Goal: Information Seeking & Learning: Learn about a topic

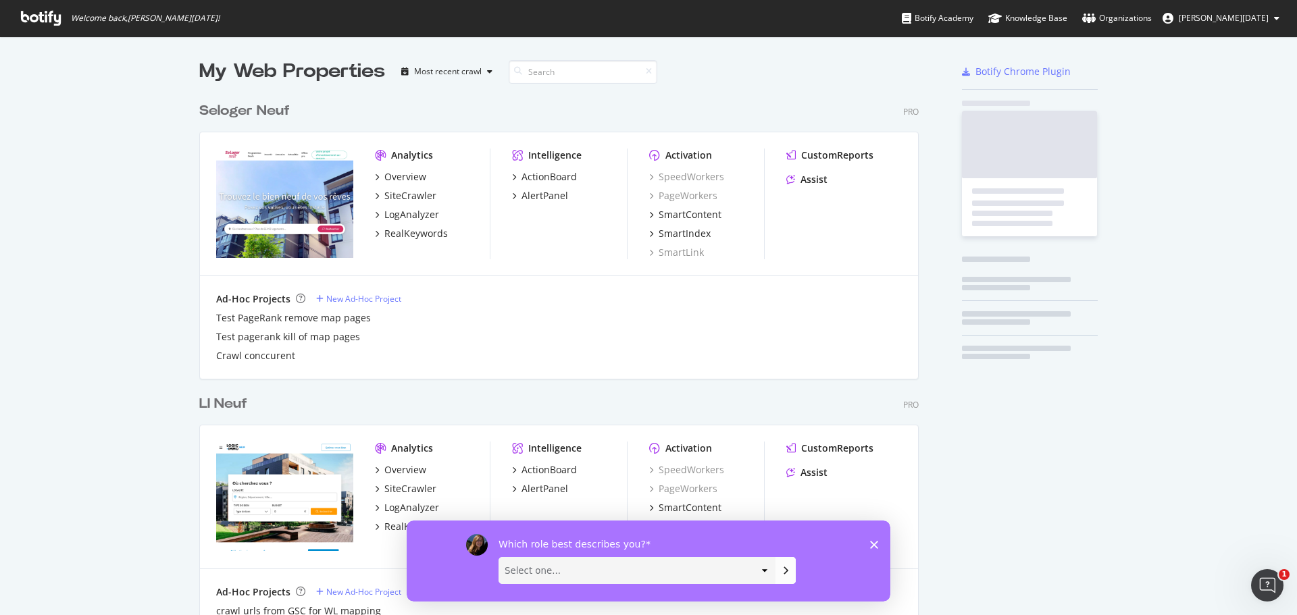
scroll to position [3815, 720]
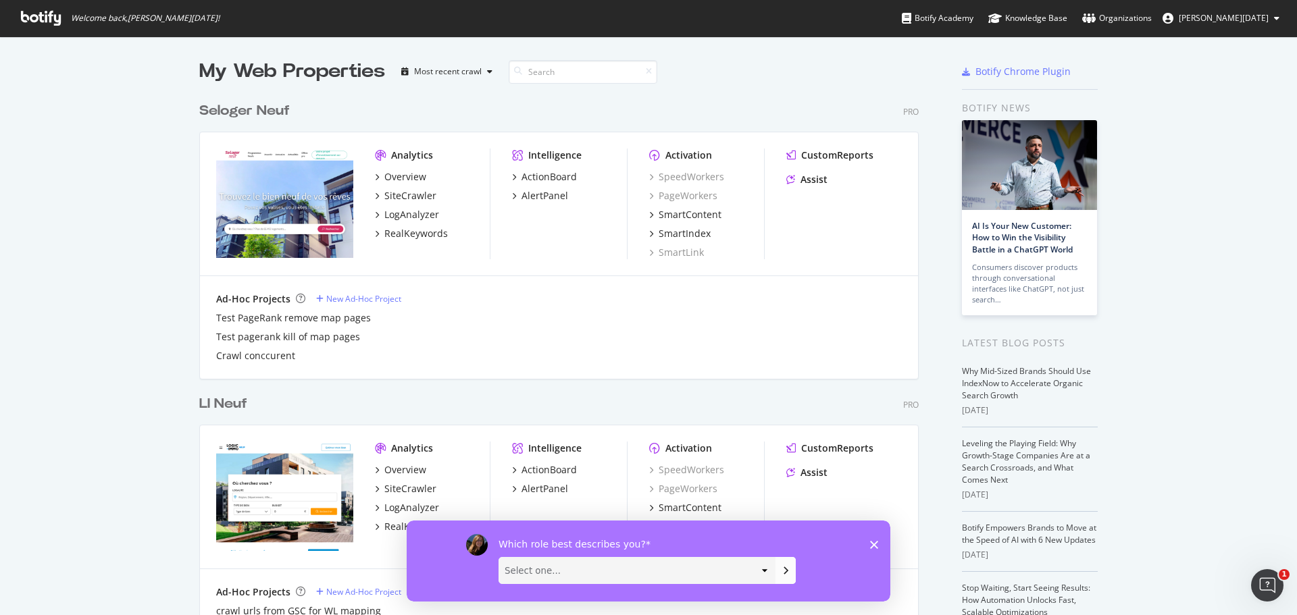
click at [876, 546] on polygon "Fermer l'enquête" at bounding box center [874, 544] width 8 height 8
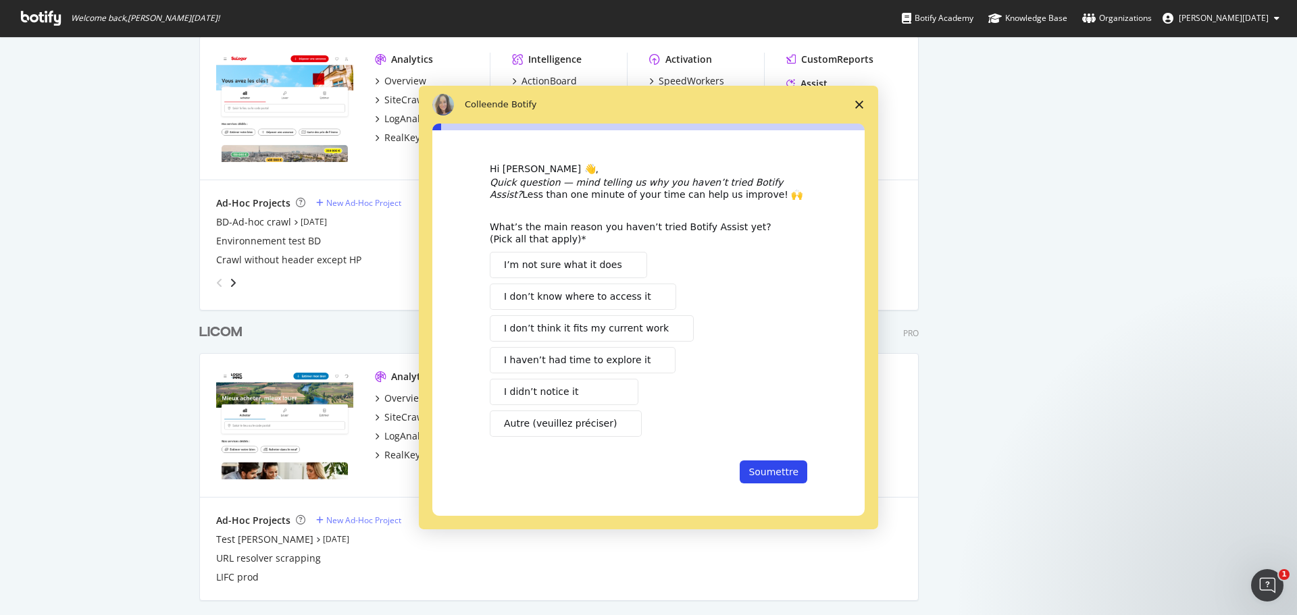
scroll to position [0, 0]
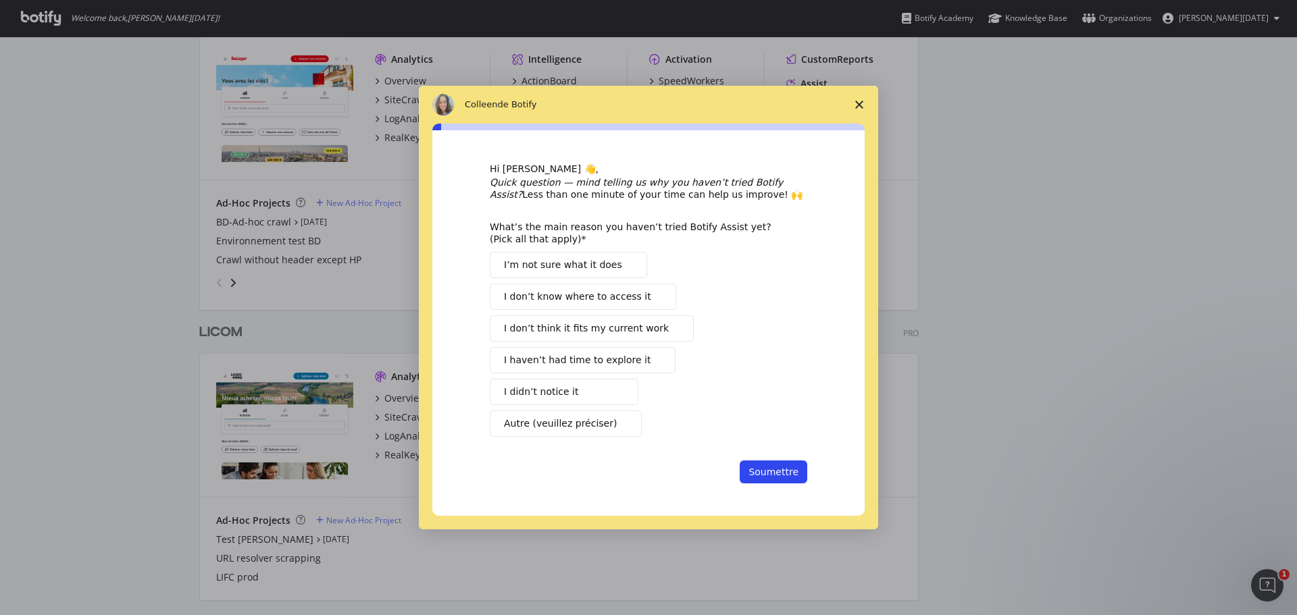
click at [863, 105] on span "Fermer l'enquête" at bounding box center [859, 105] width 38 height 38
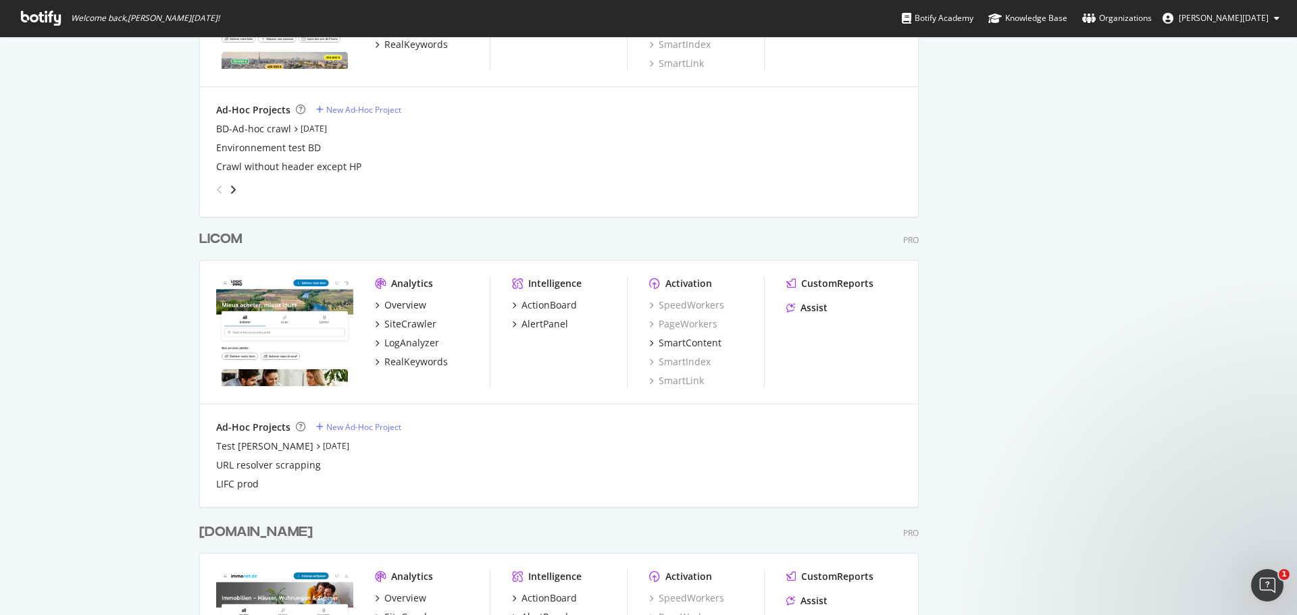
scroll to position [1091, 0]
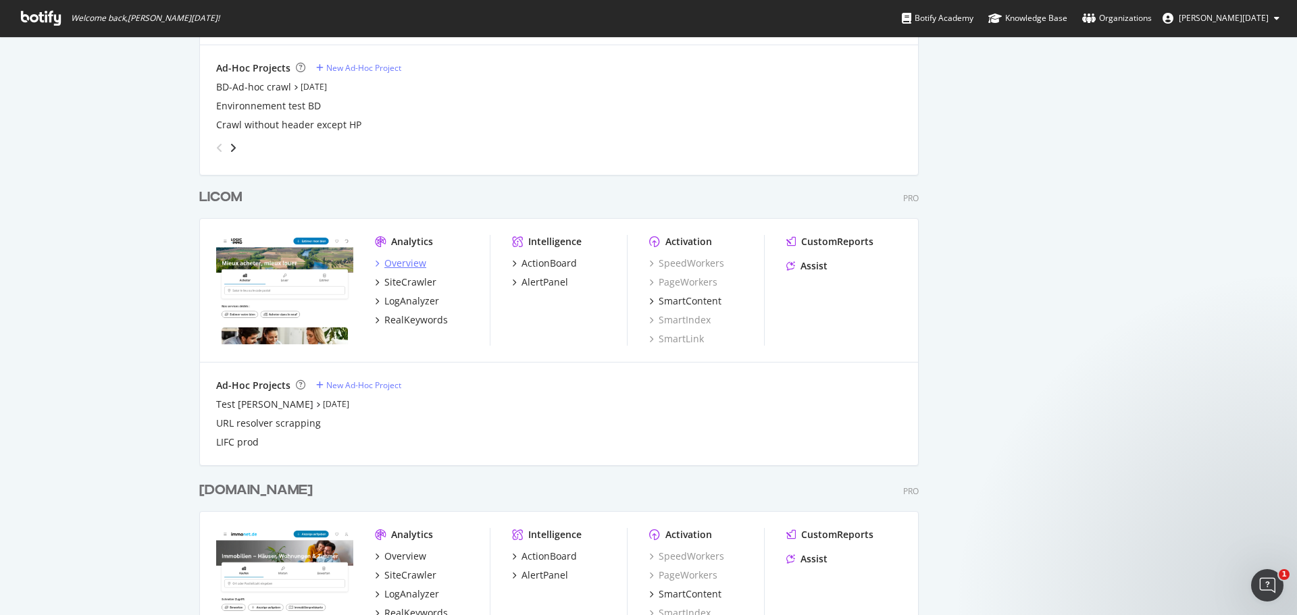
click at [414, 267] on div "Overview" at bounding box center [405, 264] width 42 height 14
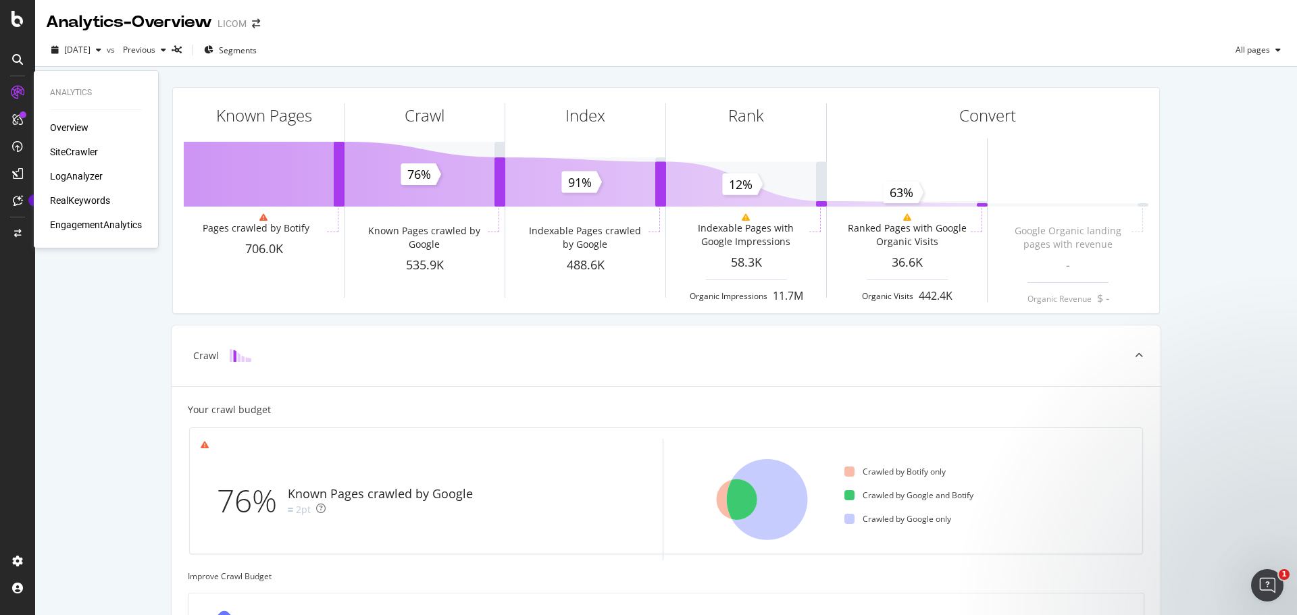
click at [69, 173] on div "LogAnalyzer" at bounding box center [76, 177] width 53 height 14
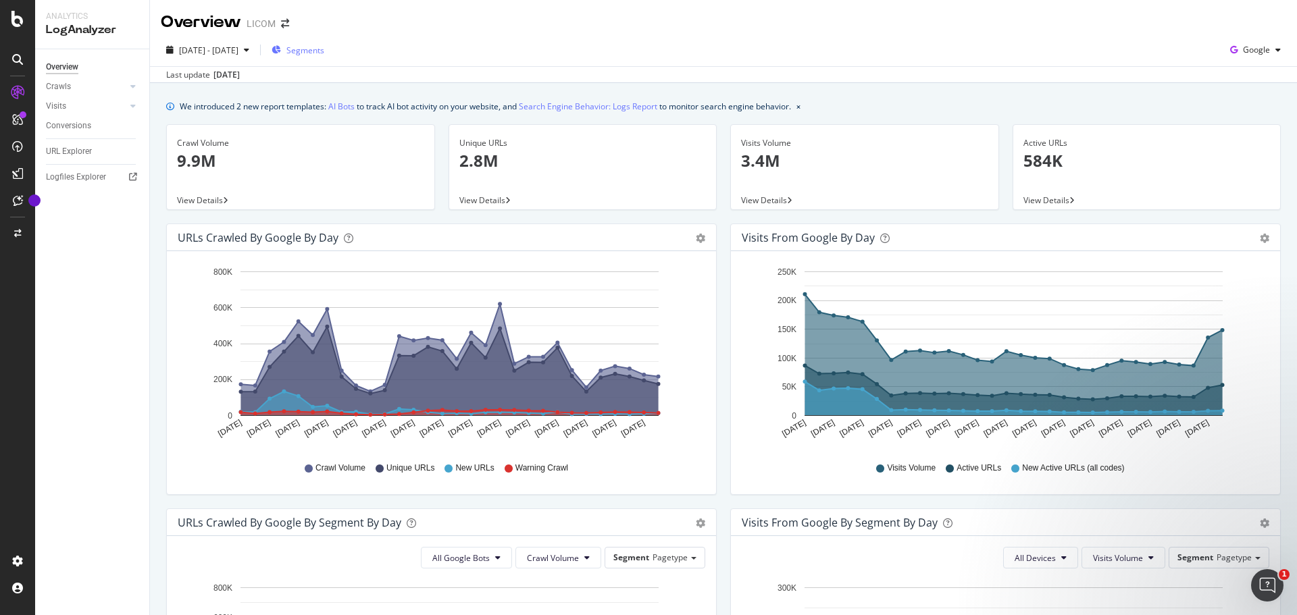
click at [324, 52] on span "Segments" at bounding box center [305, 50] width 38 height 11
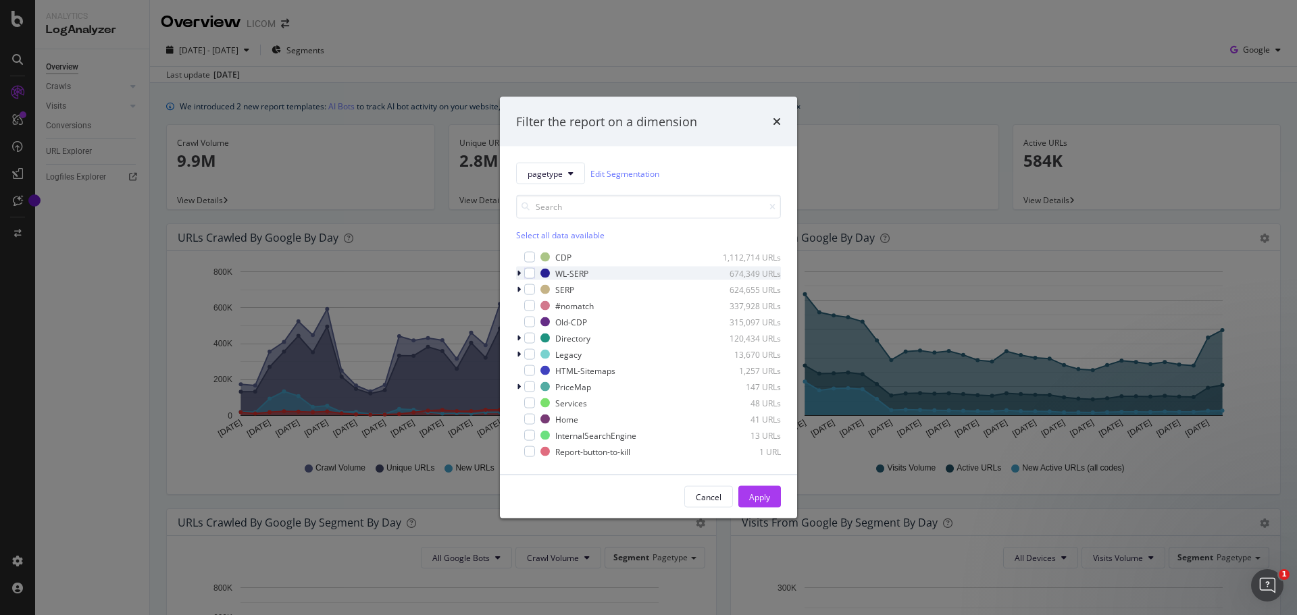
click at [518, 275] on icon "modal" at bounding box center [519, 273] width 4 height 8
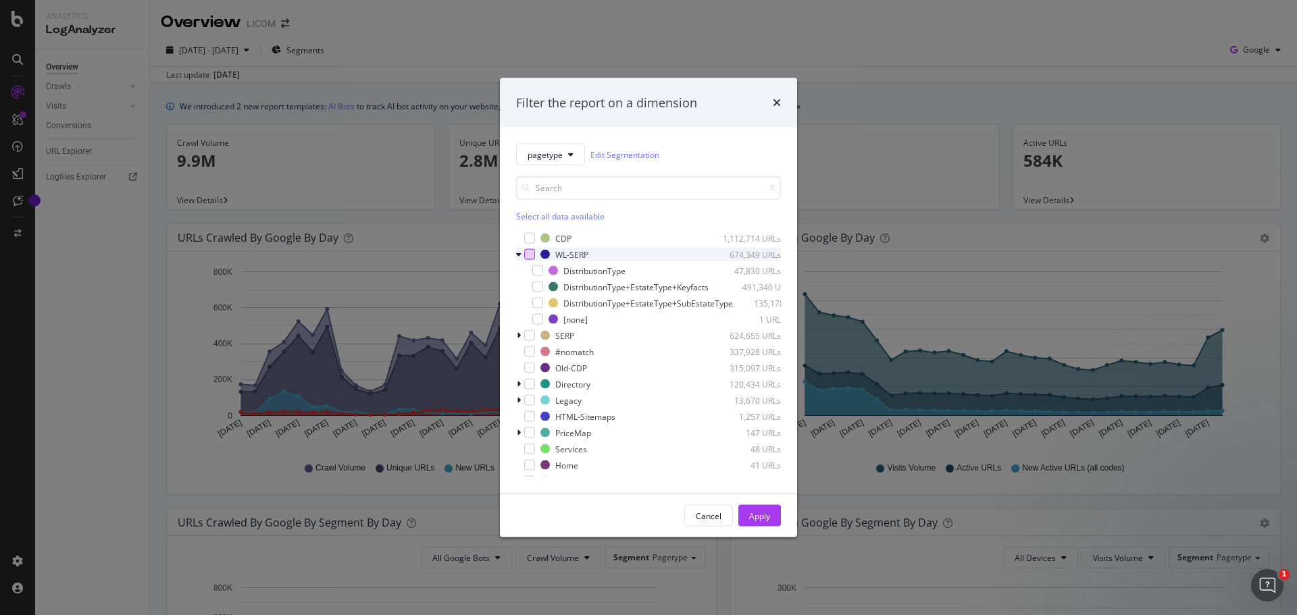
click at [533, 253] on div "modal" at bounding box center [529, 254] width 11 height 11
click at [775, 521] on button "Apply" at bounding box center [759, 516] width 43 height 22
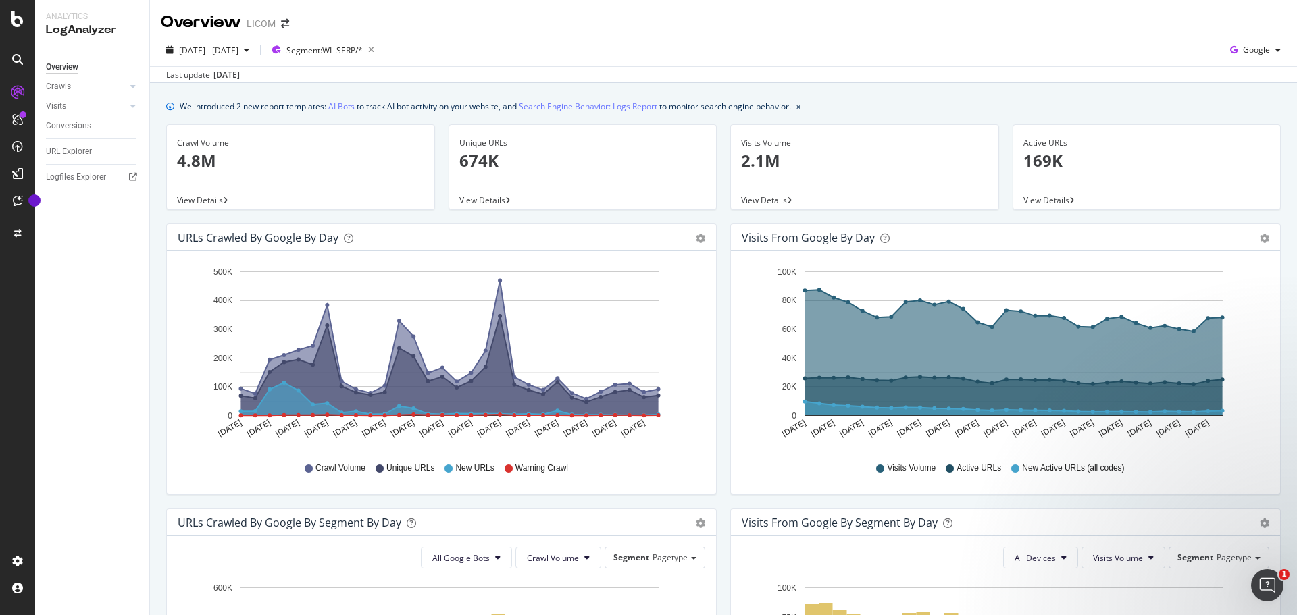
click at [773, 152] on p "2.1M" at bounding box center [864, 160] width 247 height 23
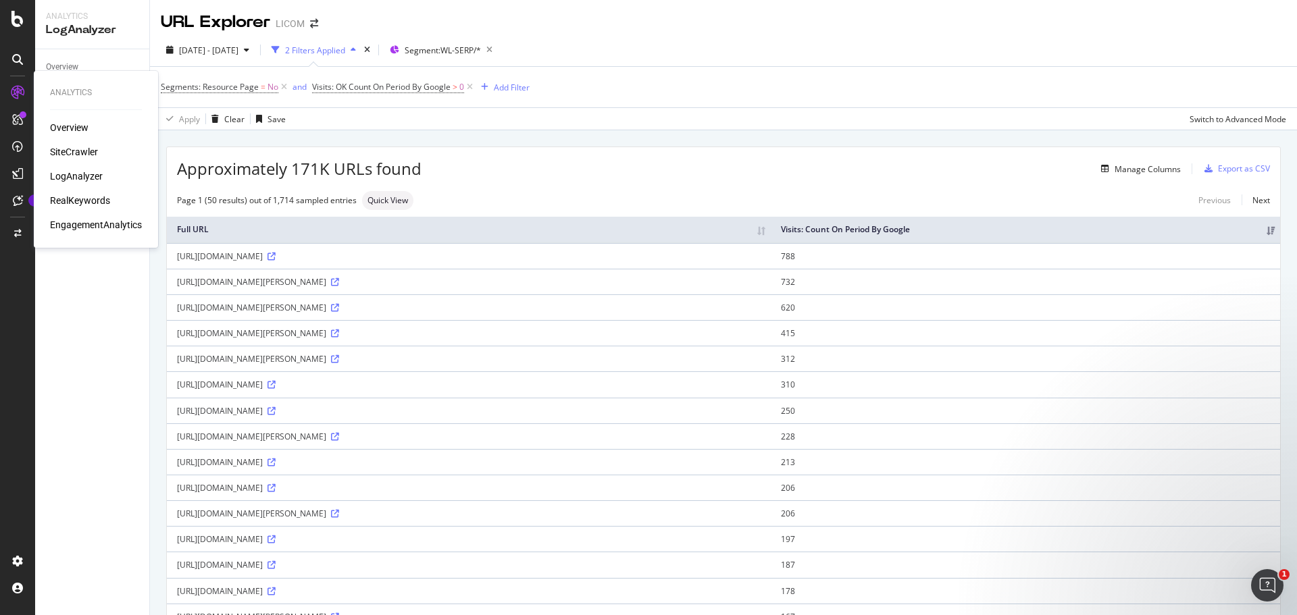
click at [69, 203] on div "RealKeywords" at bounding box center [80, 201] width 60 height 14
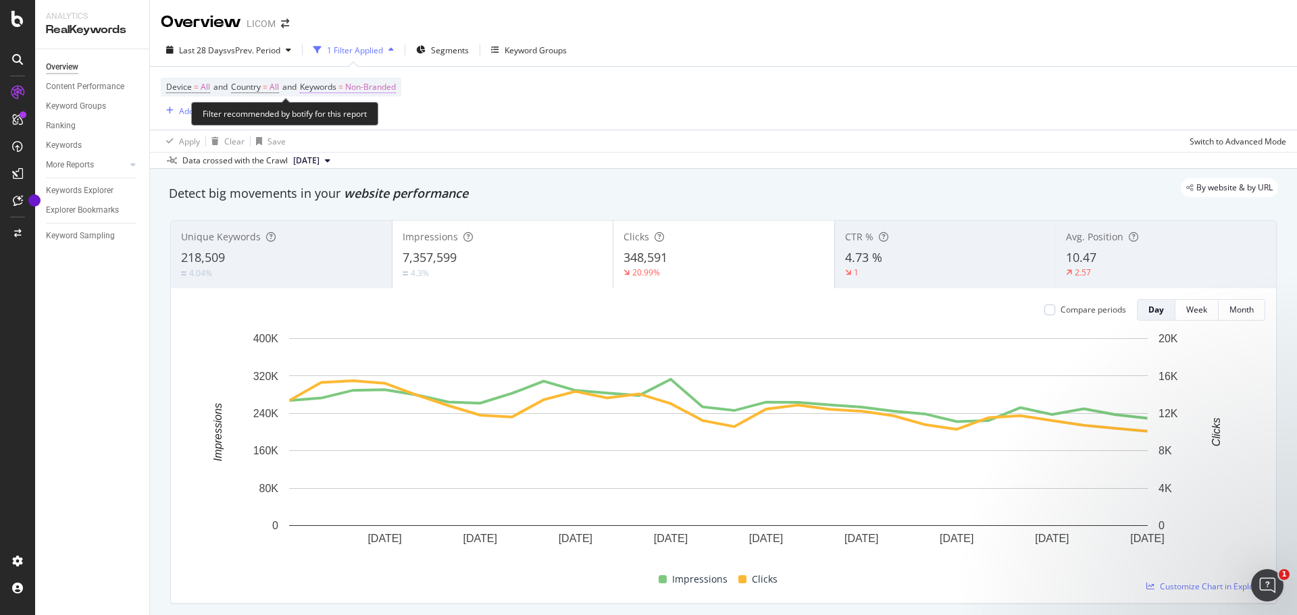
click at [378, 84] on span "Non-Branded" at bounding box center [370, 87] width 51 height 19
click at [343, 144] on div "Cancel" at bounding box center [344, 147] width 26 height 11
click at [336, 85] on span "Keywords" at bounding box center [318, 86] width 36 height 11
click at [394, 49] on icon "button" at bounding box center [390, 50] width 5 height 8
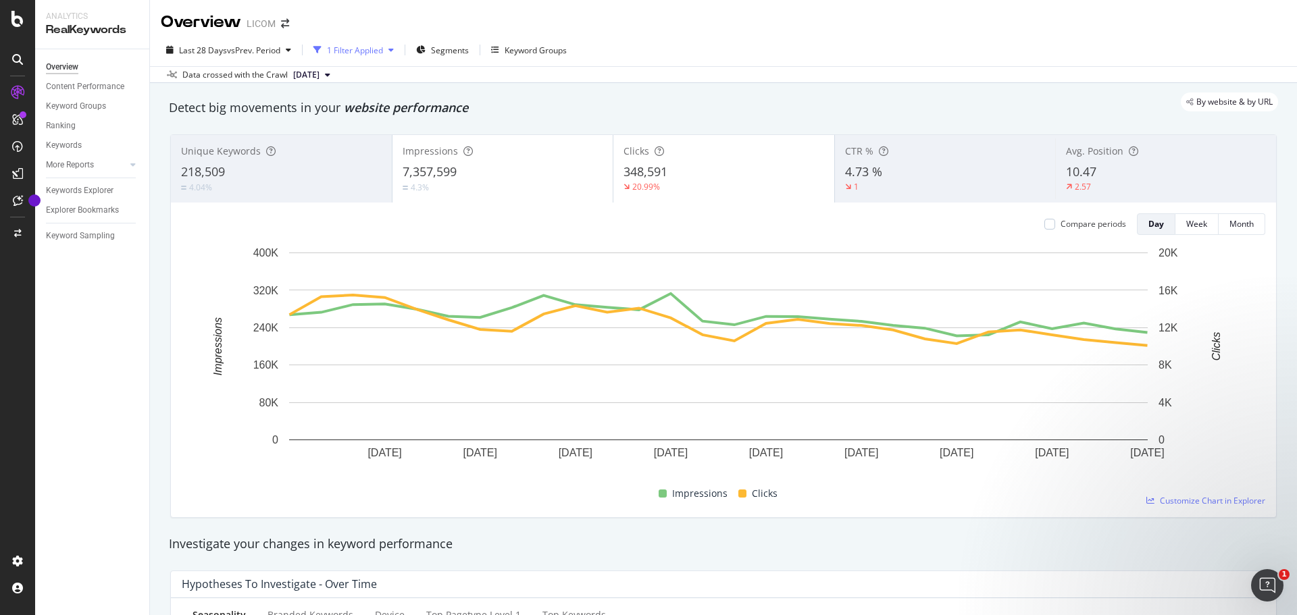
click at [394, 49] on icon "button" at bounding box center [390, 50] width 5 height 8
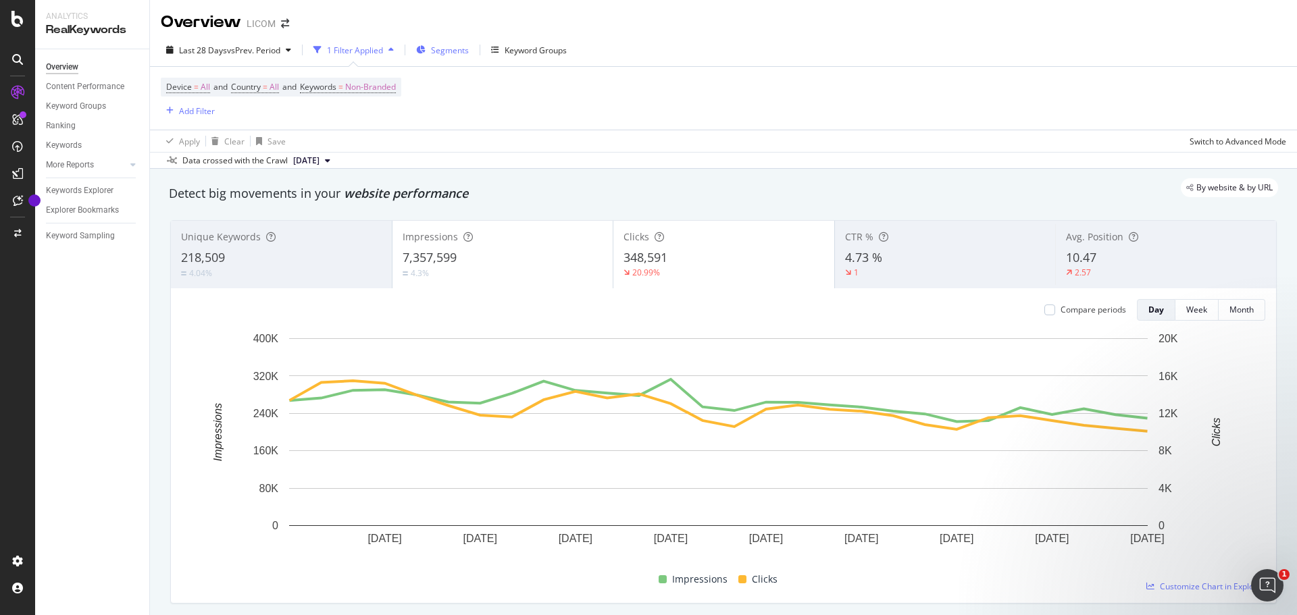
click at [449, 55] on span "Segments" at bounding box center [450, 50] width 38 height 11
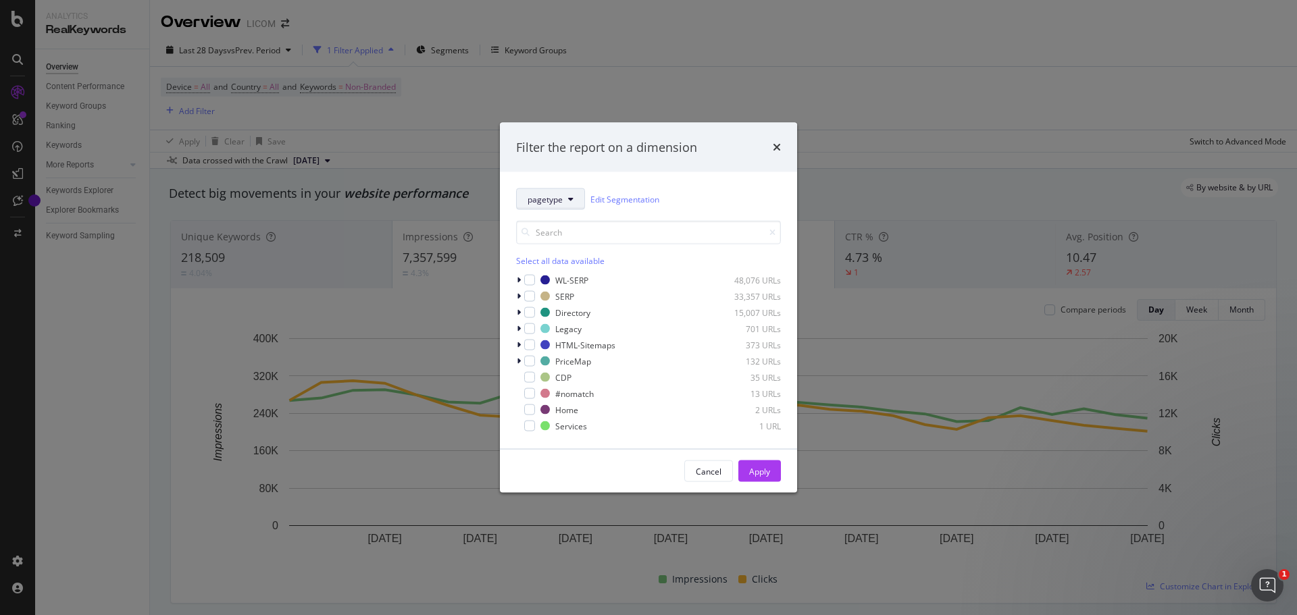
click at [577, 199] on button "pagetype" at bounding box center [550, 199] width 69 height 22
click at [554, 378] on span "GEO-LVL" at bounding box center [575, 373] width 96 height 12
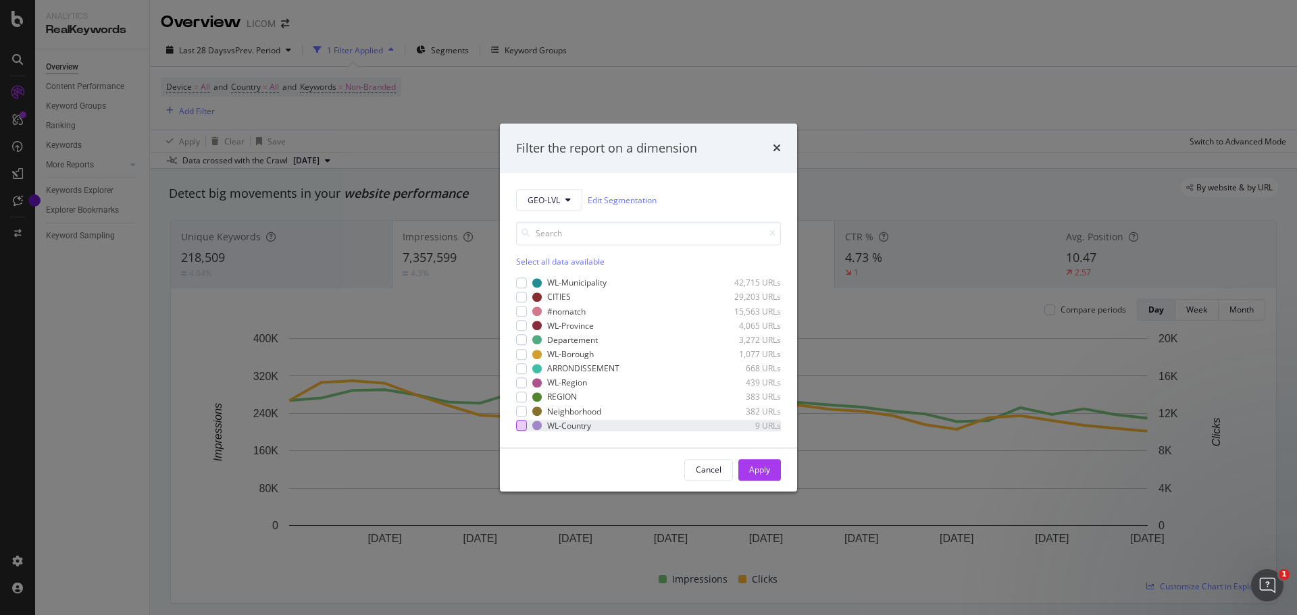
click at [518, 427] on div "modal" at bounding box center [521, 426] width 11 height 11
click at [756, 469] on div "Apply" at bounding box center [759, 470] width 21 height 11
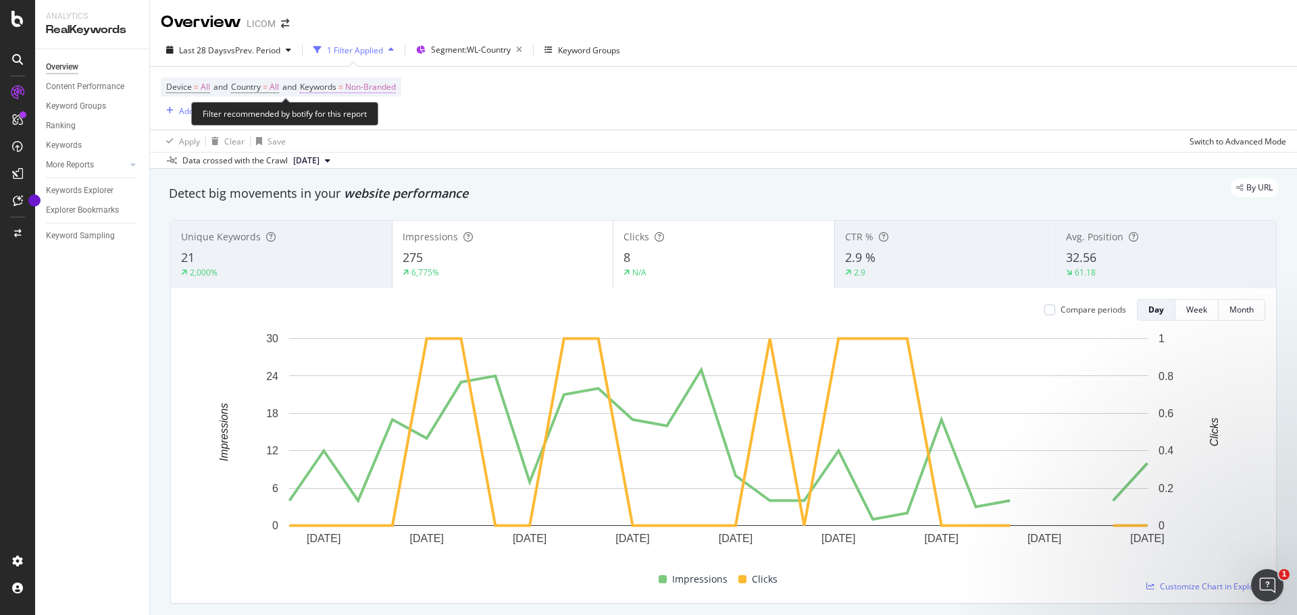
click at [385, 88] on span "Non-Branded" at bounding box center [370, 87] width 51 height 19
click at [384, 120] on icon "button" at bounding box center [383, 119] width 5 height 8
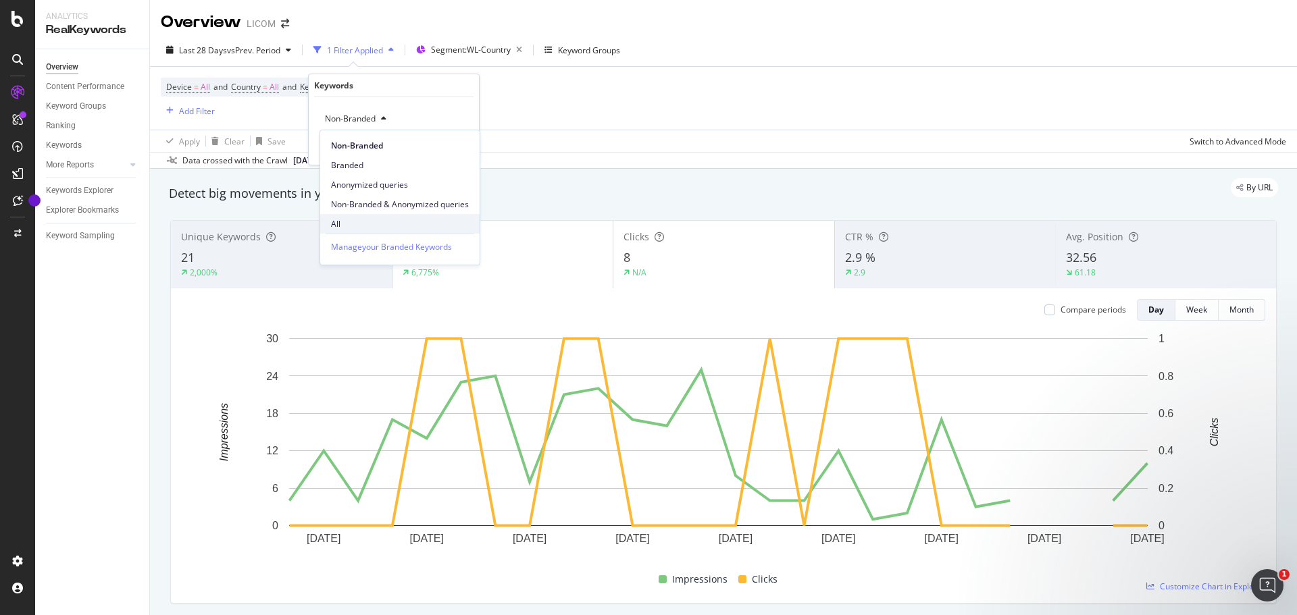
click at [353, 219] on span "All" at bounding box center [400, 224] width 138 height 12
click at [457, 147] on div "Apply" at bounding box center [457, 147] width 21 height 11
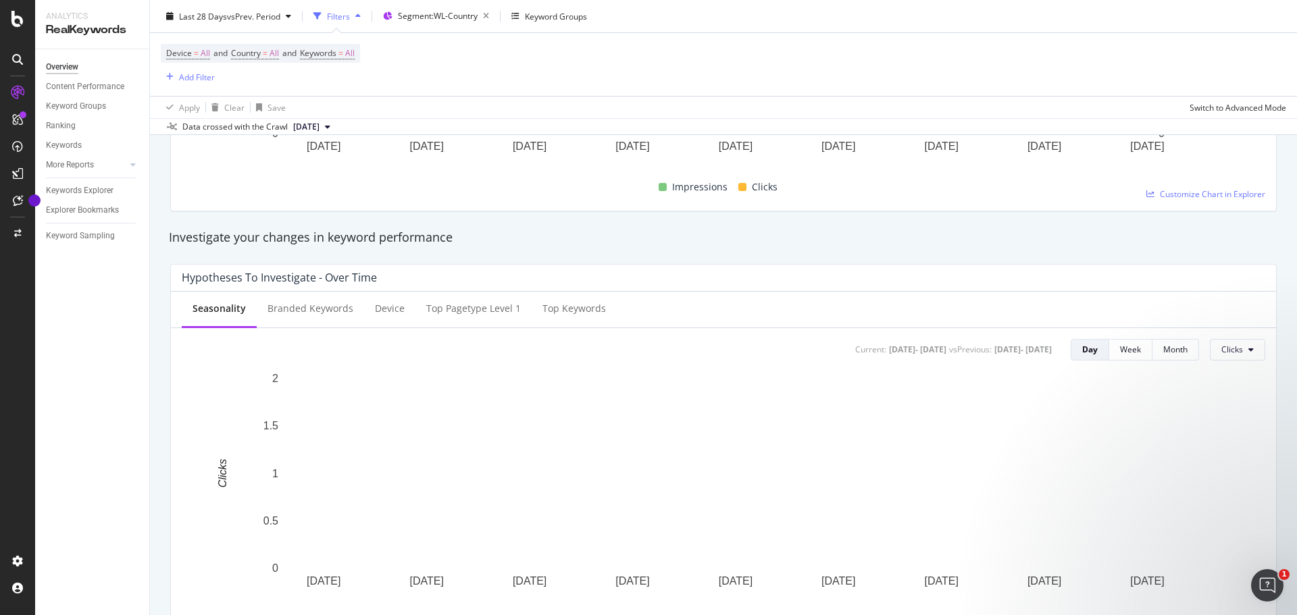
scroll to position [405, 0]
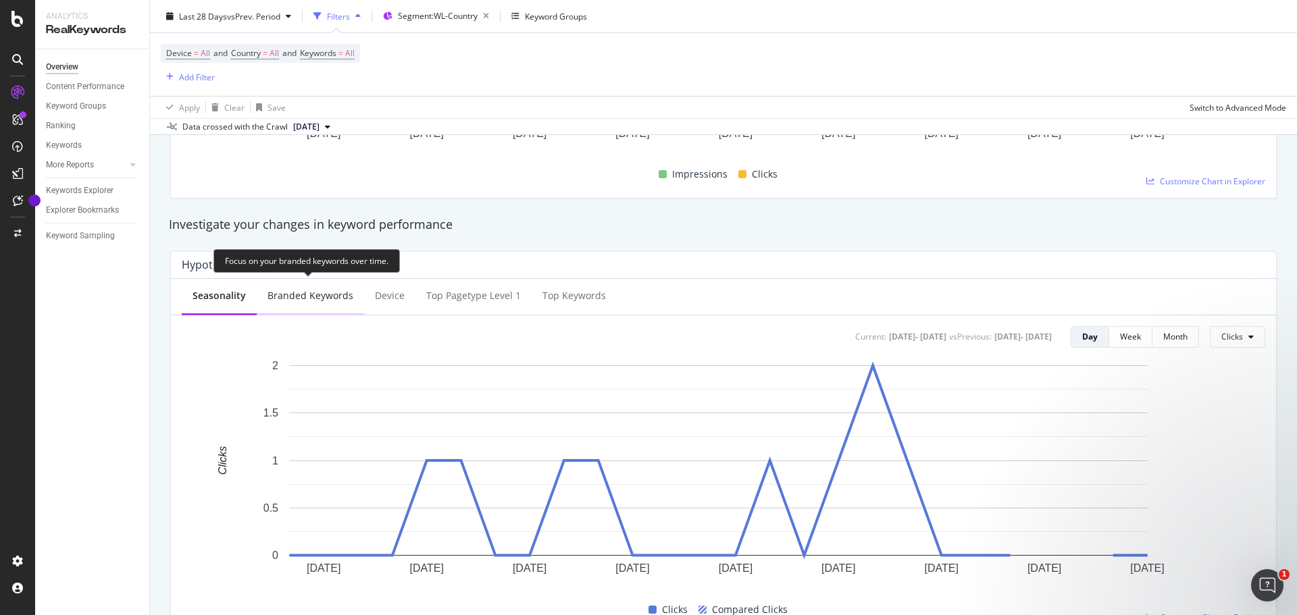
click at [348, 298] on div "Branded Keywords" at bounding box center [310, 296] width 86 height 14
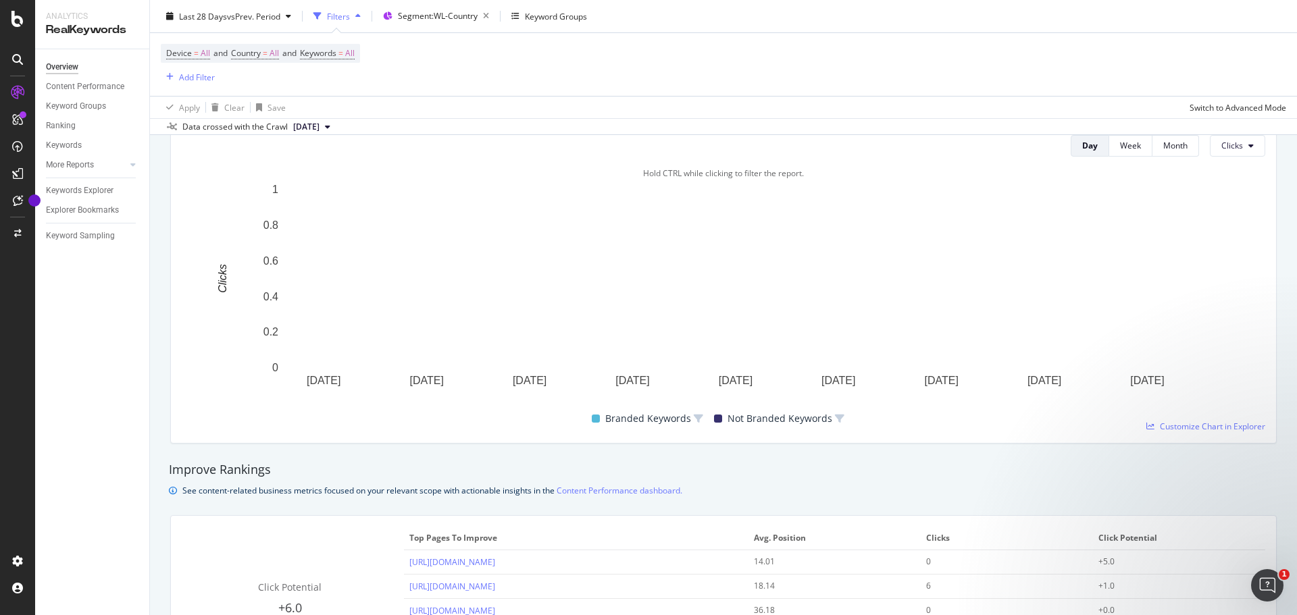
scroll to position [608, 0]
